Goal: Information Seeking & Learning: Learn about a topic

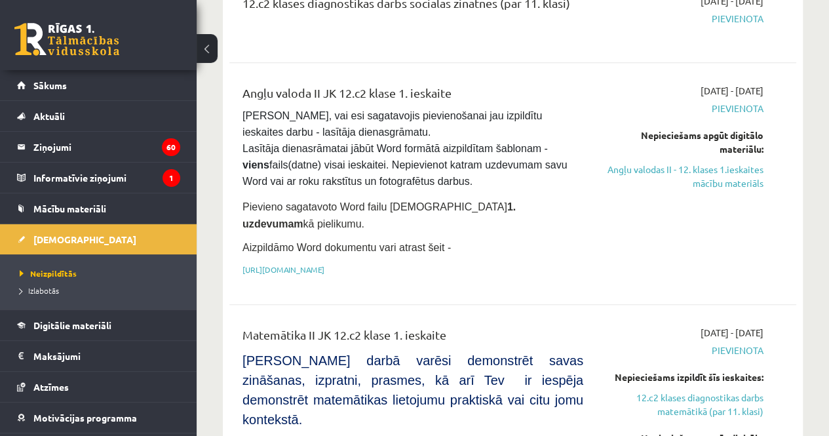
scroll to position [533, 0]
click at [671, 164] on link "Angļu valodas II - 12. klases 1.ieskaites mācību materiāls" at bounding box center [683, 176] width 161 height 28
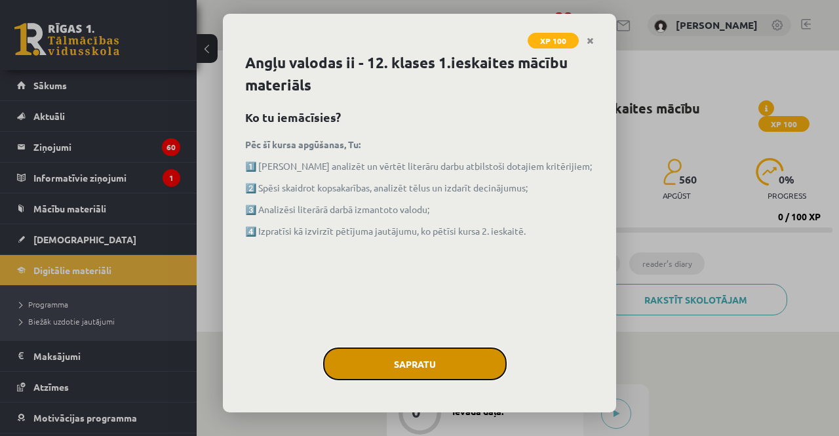
click at [409, 354] on button "Sapratu" at bounding box center [414, 363] width 183 height 33
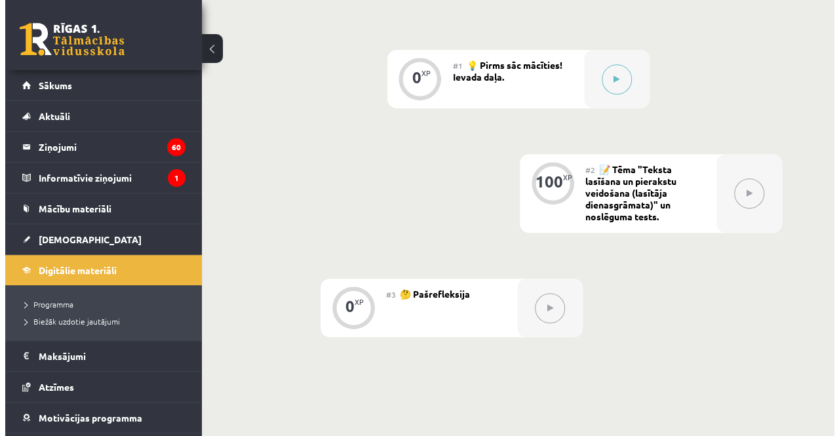
scroll to position [335, 0]
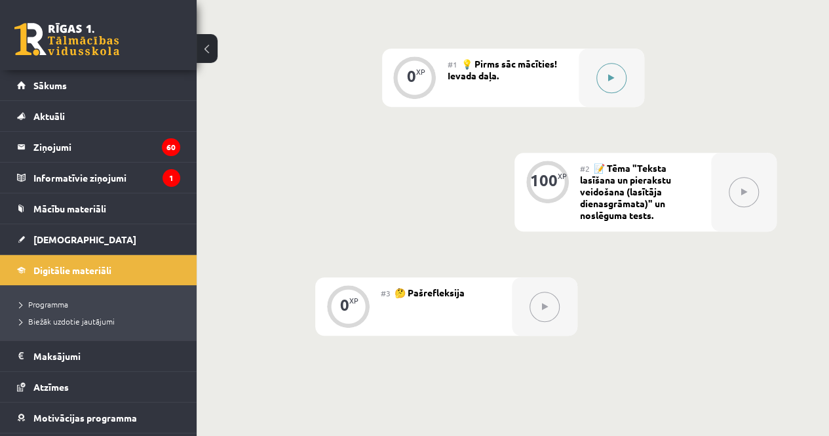
click at [609, 79] on icon at bounding box center [611, 78] width 6 height 8
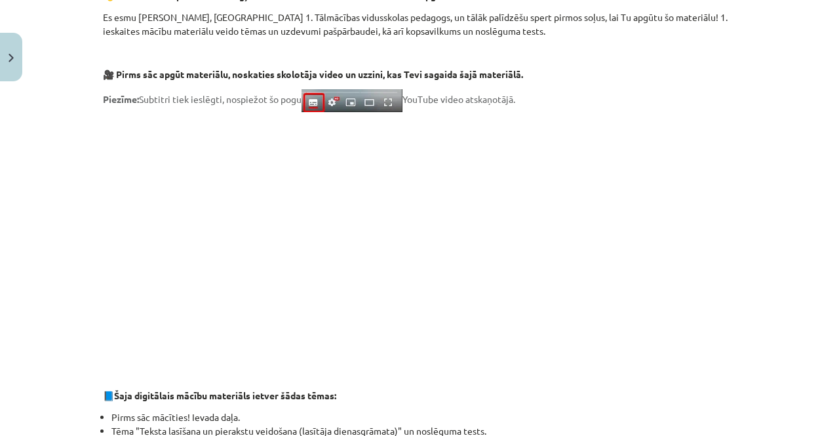
scroll to position [0, 0]
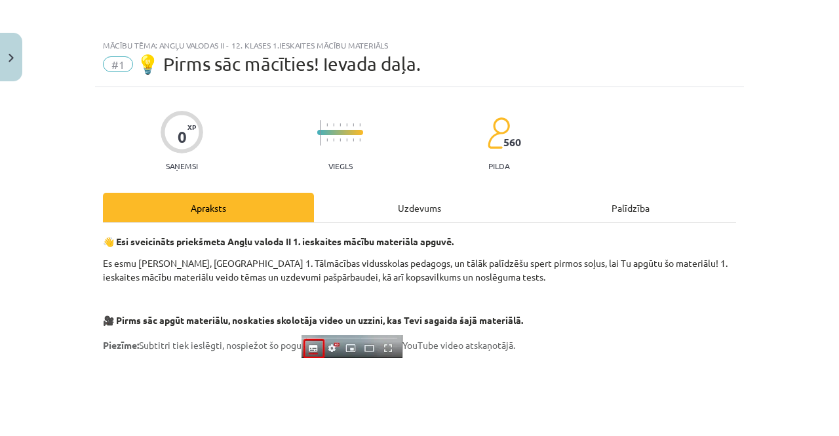
click at [432, 216] on div "Uzdevums" at bounding box center [419, 207] width 211 height 29
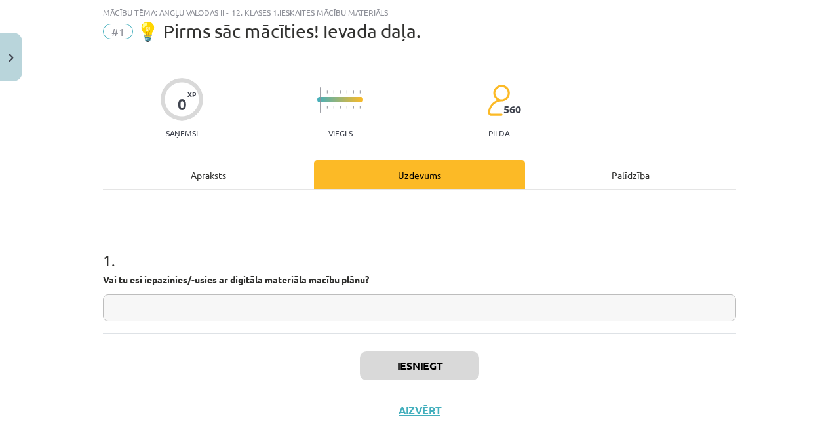
scroll to position [62, 0]
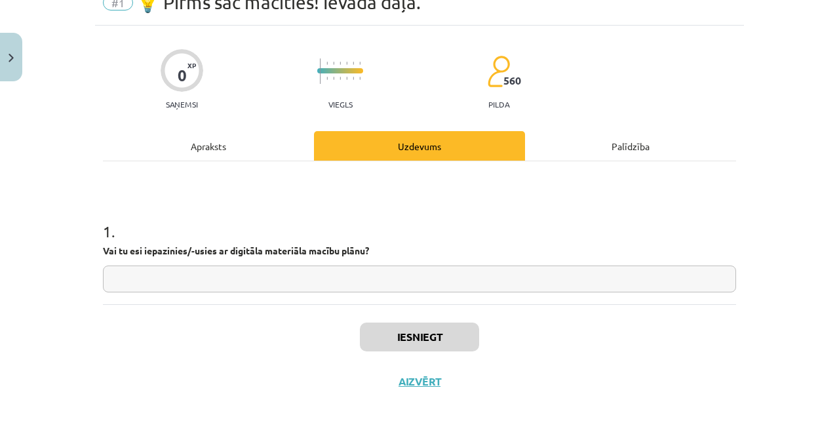
click at [355, 279] on input "text" at bounding box center [419, 278] width 633 height 27
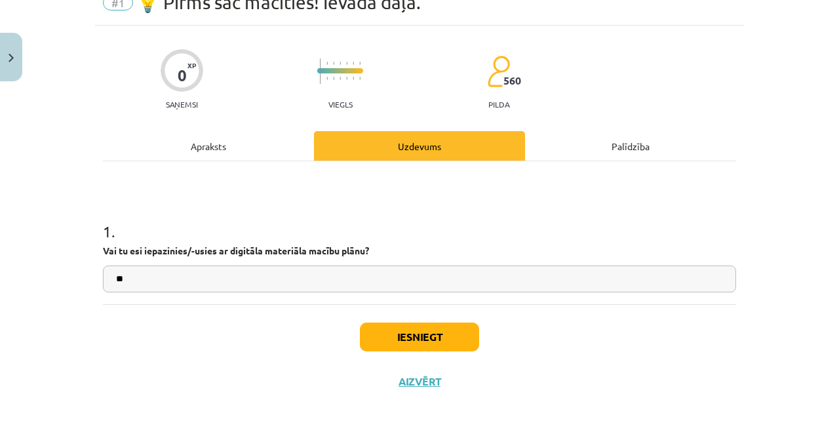
type input "**"
click at [419, 335] on button "Iesniegt" at bounding box center [419, 336] width 119 height 29
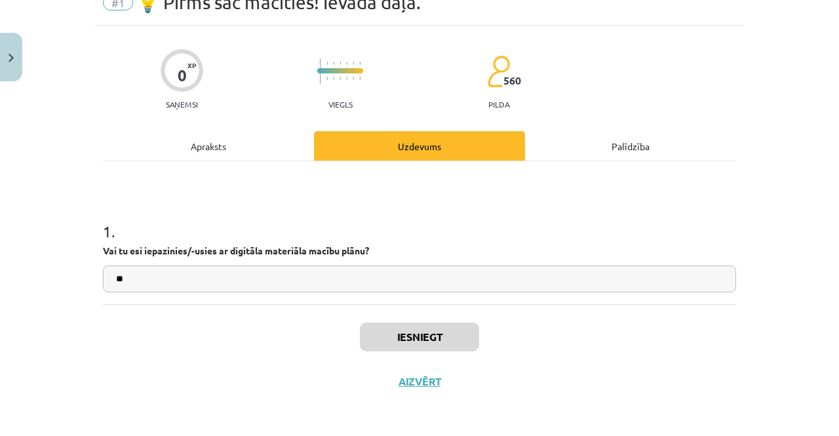
scroll to position [336, 0]
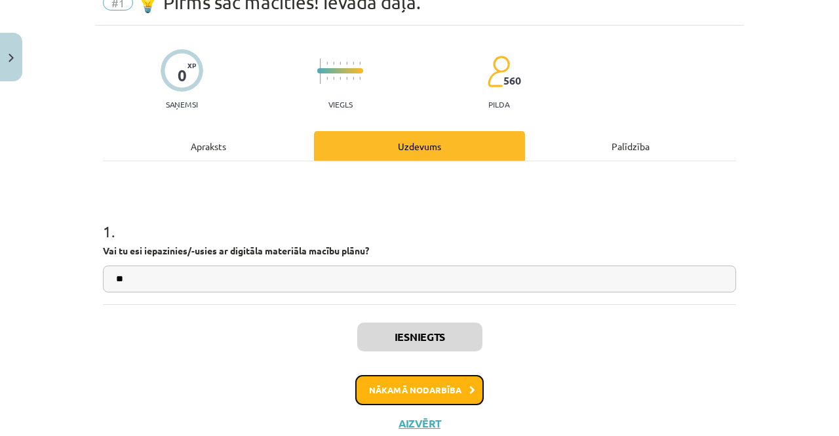
click at [413, 387] on button "Nākamā nodarbība" at bounding box center [419, 390] width 128 height 30
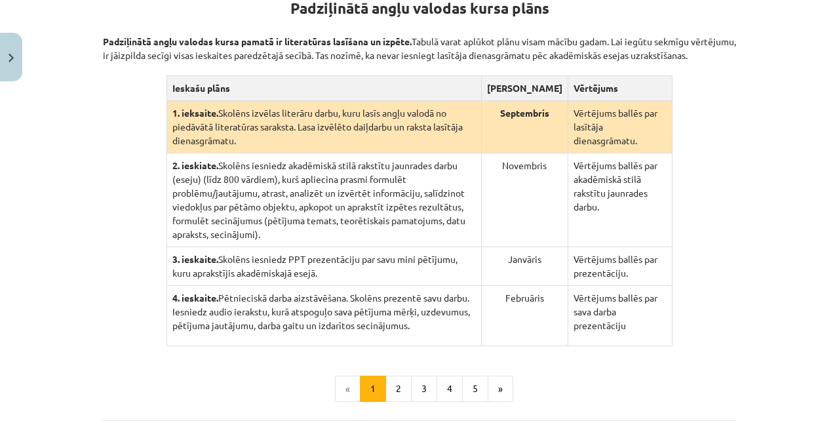
scroll to position [282, 0]
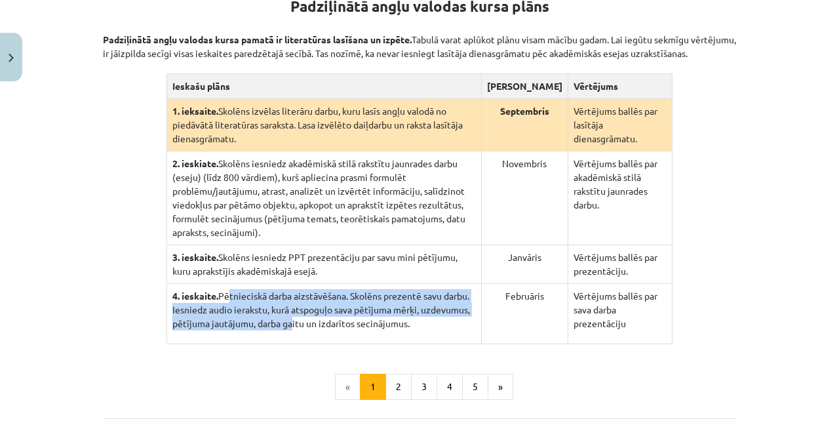
drag, startPoint x: 225, startPoint y: 275, endPoint x: 287, endPoint y: 301, distance: 66.7
click at [287, 301] on p "4. ieskaite. Pētnieciskā darba aizstāvēšana. Skolēns prezentē savu darbu. Iesni…" at bounding box center [323, 309] width 303 height 41
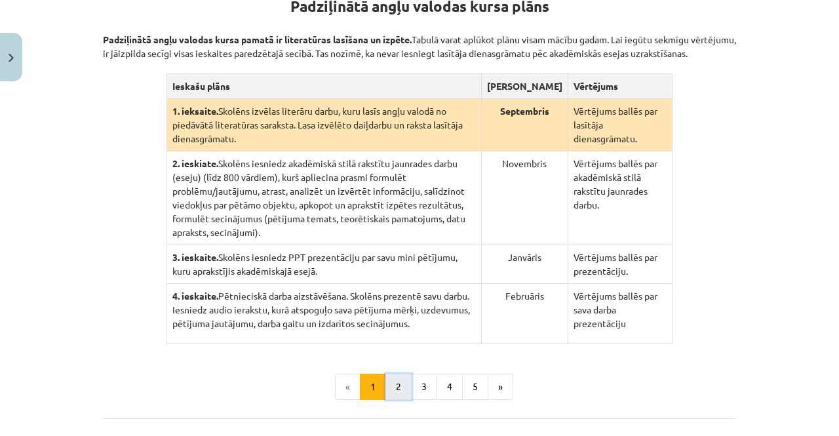
click at [388, 373] on button "2" at bounding box center [398, 386] width 26 height 26
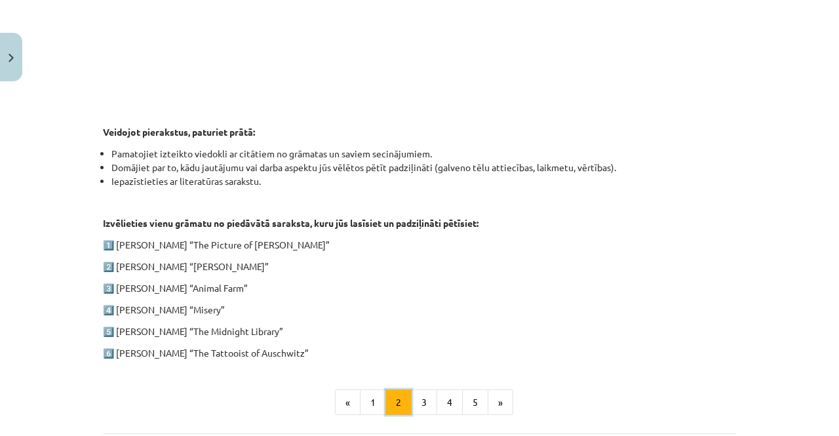
scroll to position [567, 0]
click at [415, 406] on button "3" at bounding box center [424, 402] width 26 height 26
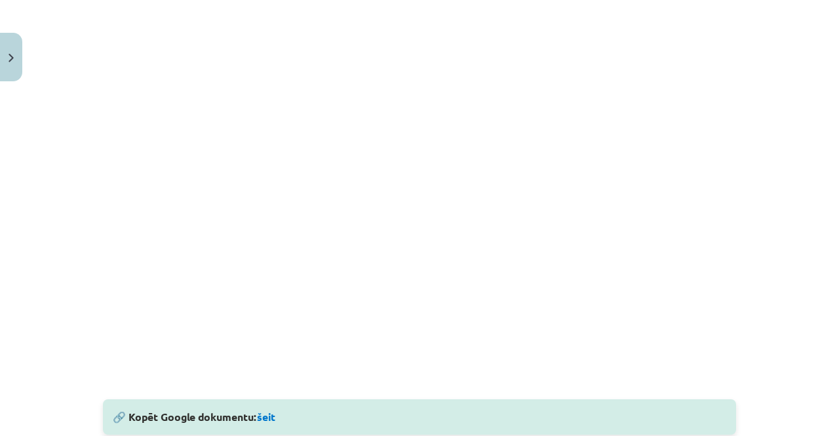
scroll to position [377, 0]
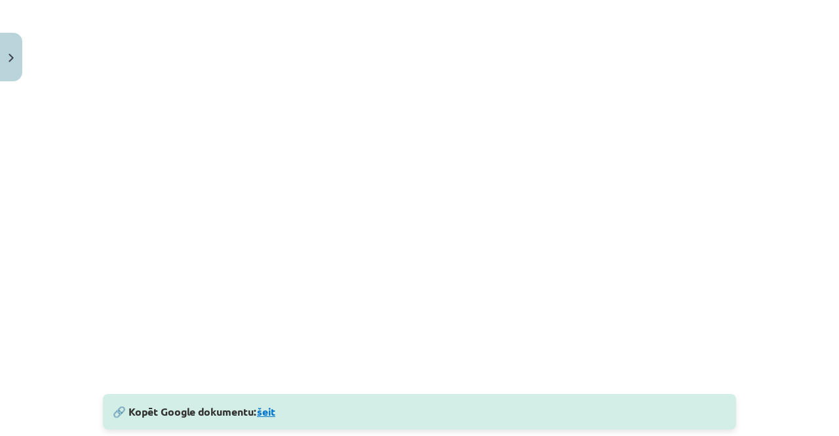
click at [262, 413] on link "šeit" at bounding box center [266, 411] width 18 height 14
